Goal: Find specific page/section: Find specific page/section

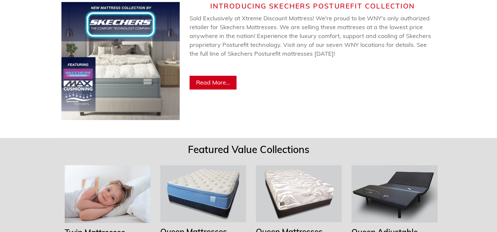
scroll to position [460, 0]
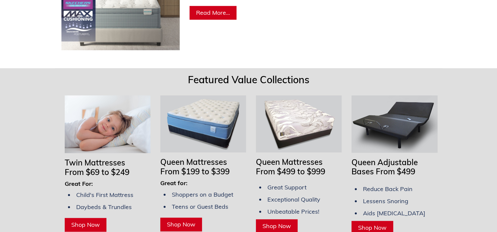
click at [302, 108] on img at bounding box center [299, 124] width 86 height 57
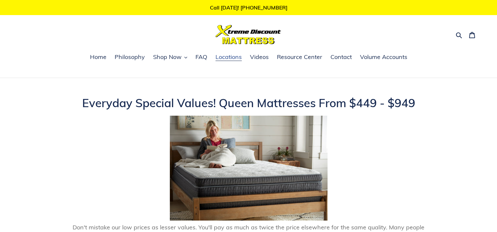
click at [219, 57] on span "Locations" at bounding box center [228, 57] width 26 height 8
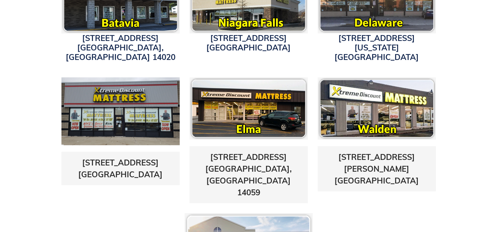
scroll to position [263, 0]
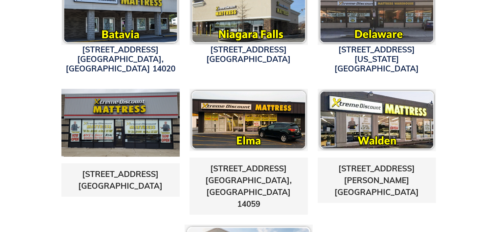
click at [117, 119] on img at bounding box center [120, 123] width 118 height 68
click at [111, 169] on link "[STREET_ADDRESS]" at bounding box center [120, 180] width 84 height 22
